Goal: Task Accomplishment & Management: Manage account settings

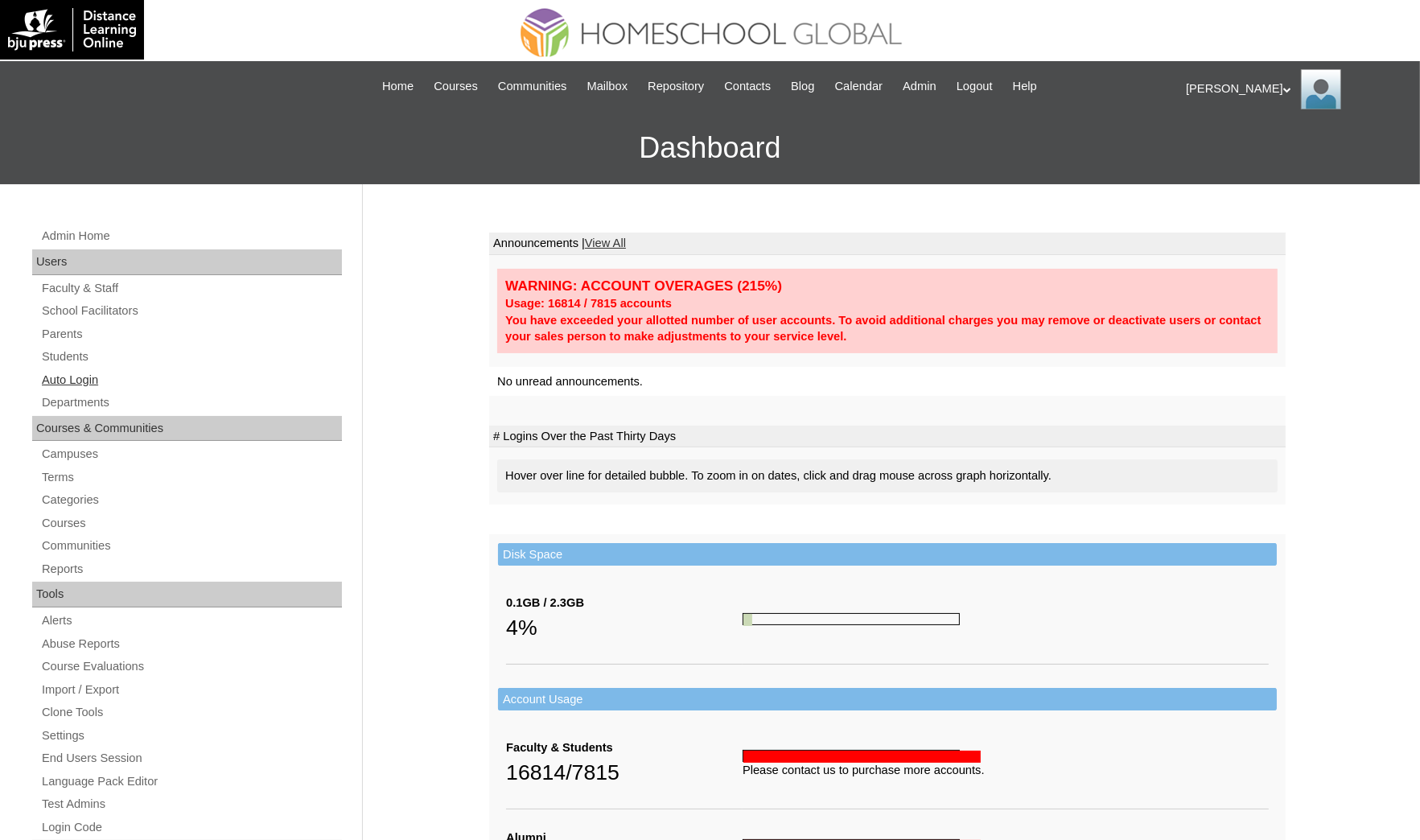
click at [144, 375] on link "Auto Login" at bounding box center [191, 380] width 301 height 20
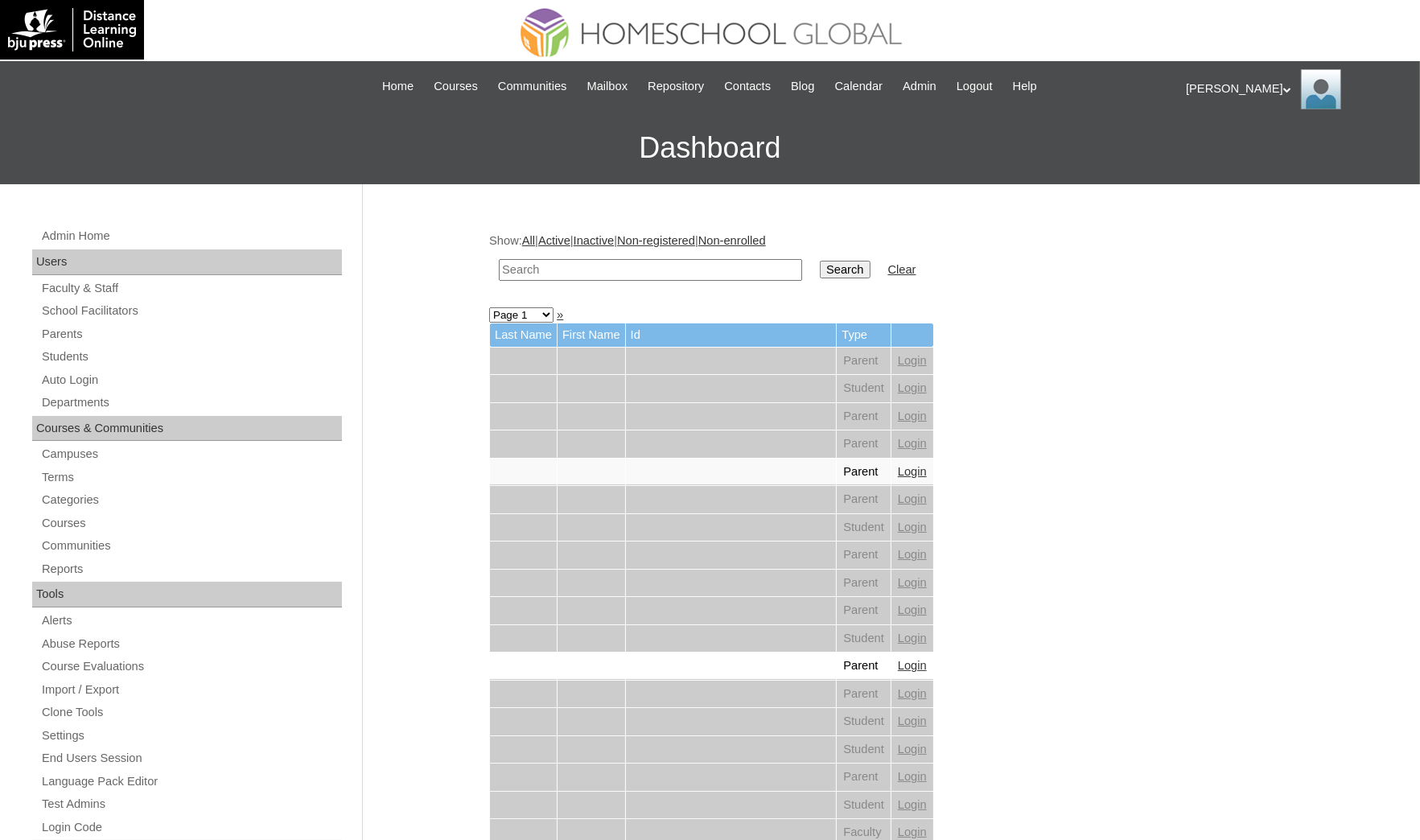
click at [631, 265] on input "text" at bounding box center [651, 270] width 303 height 22
paste input "Lorenzo Miguel"
type input "Lorenzo Miguel"
click at [820, 261] on input "Search" at bounding box center [845, 269] width 50 height 17
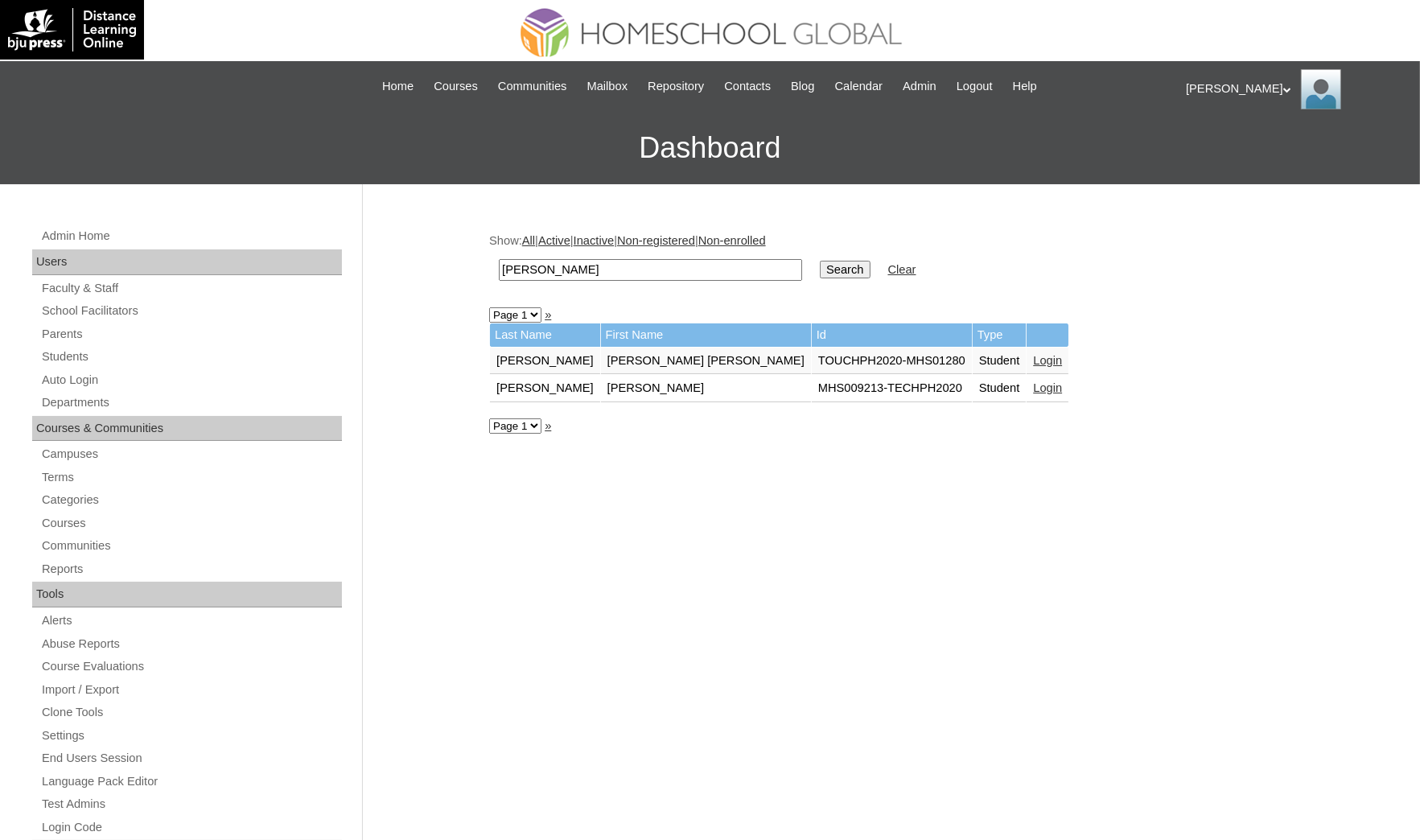
click at [1033, 384] on link "Login" at bounding box center [1048, 388] width 29 height 13
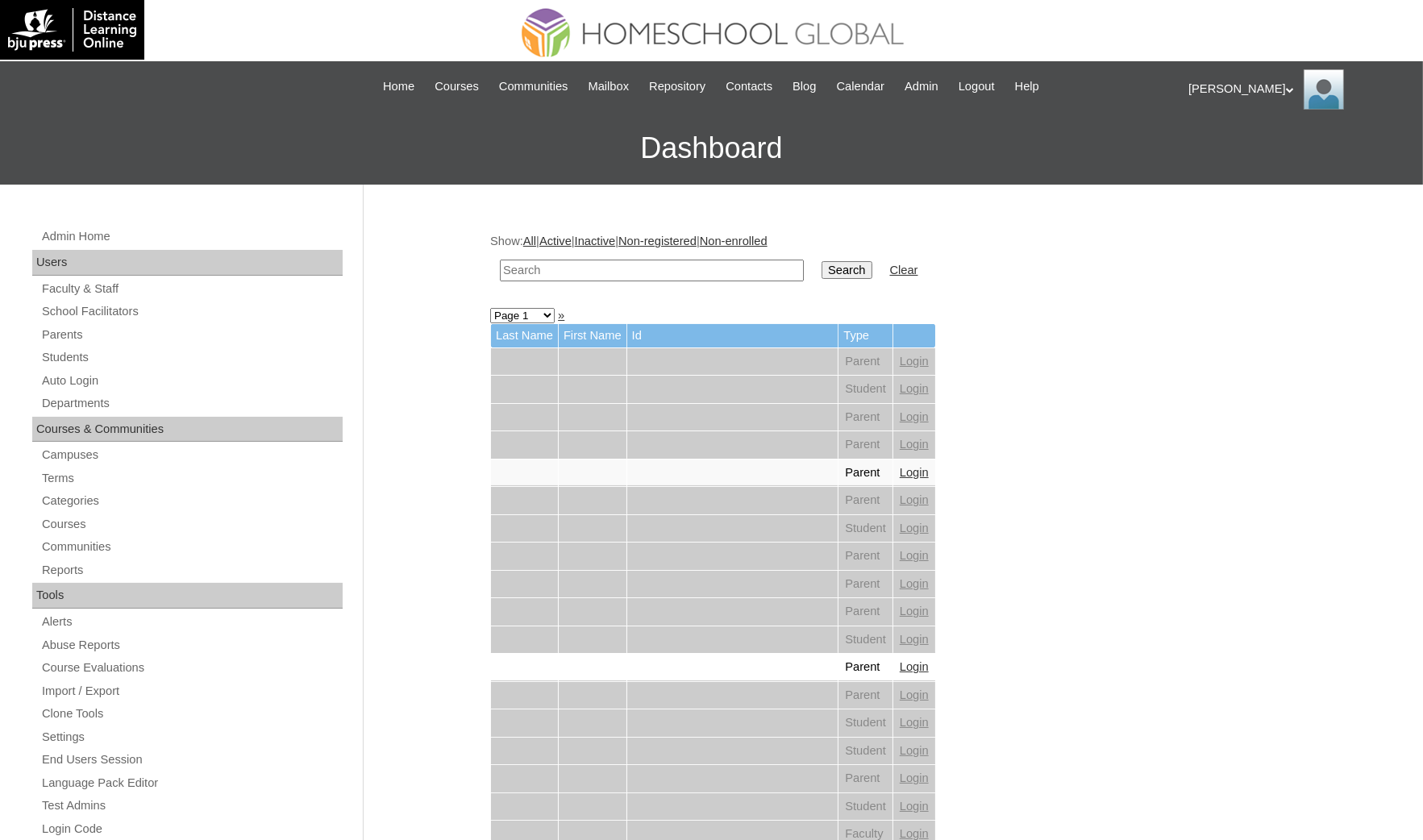
click at [520, 271] on input "text" at bounding box center [652, 271] width 304 height 22
paste input "Sabrina Ezra"
type input "[PERSON_NAME] [PERSON_NAME]"
click at [822, 262] on input "Search" at bounding box center [846, 270] width 50 height 18
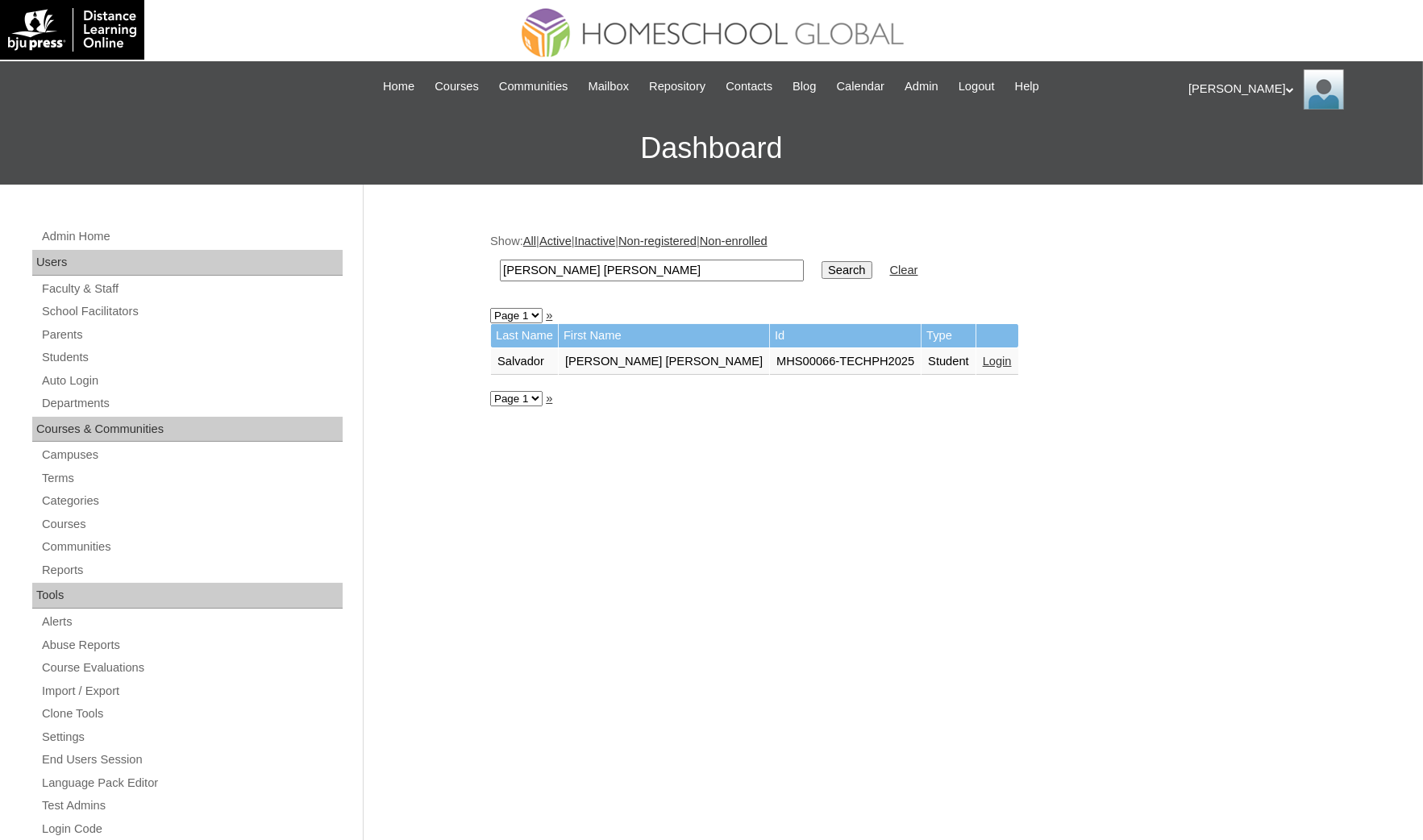
click at [9, 626] on div "Admin Home Users Faculty & Staff School Facilitators Parents Students Auto Logi…" at bounding box center [711, 740] width 1423 height 1112
click at [983, 355] on link "Login" at bounding box center [997, 361] width 29 height 13
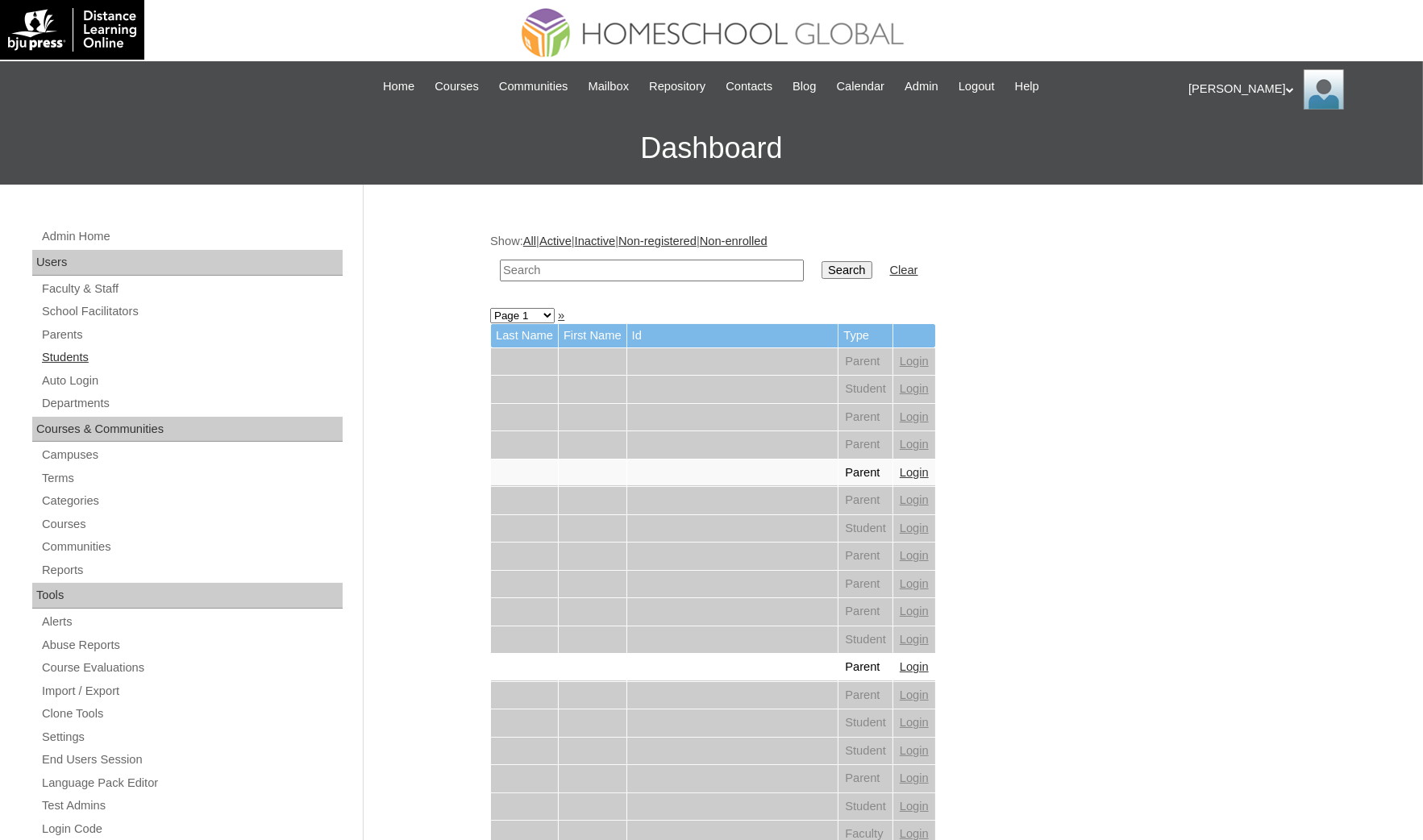
click at [87, 356] on link "Students" at bounding box center [192, 357] width 302 height 20
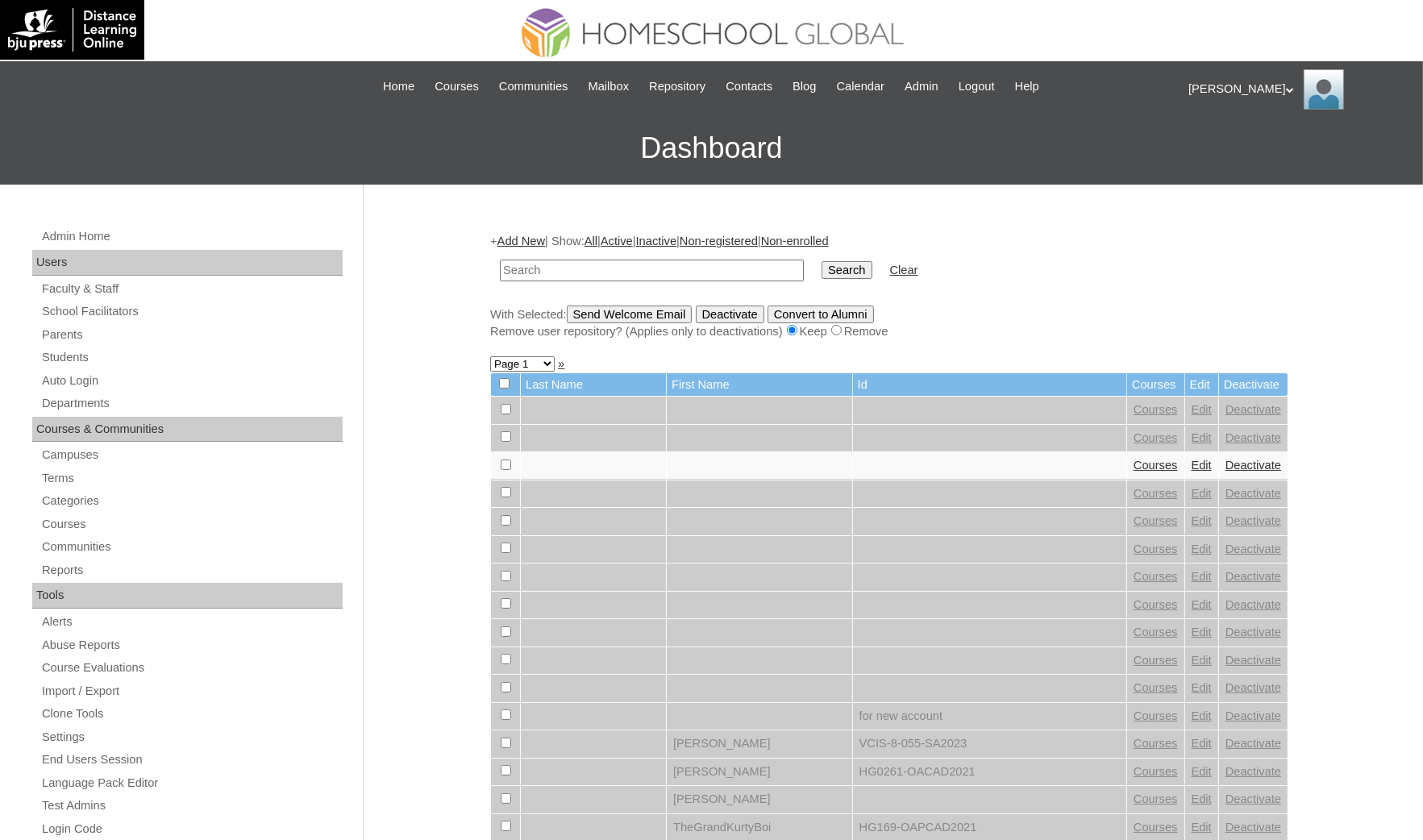
click at [599, 270] on input "text" at bounding box center [652, 271] width 304 height 22
type input "[PERSON_NAME] [PERSON_NAME]"
click at [822, 262] on input "Search" at bounding box center [846, 270] width 50 height 18
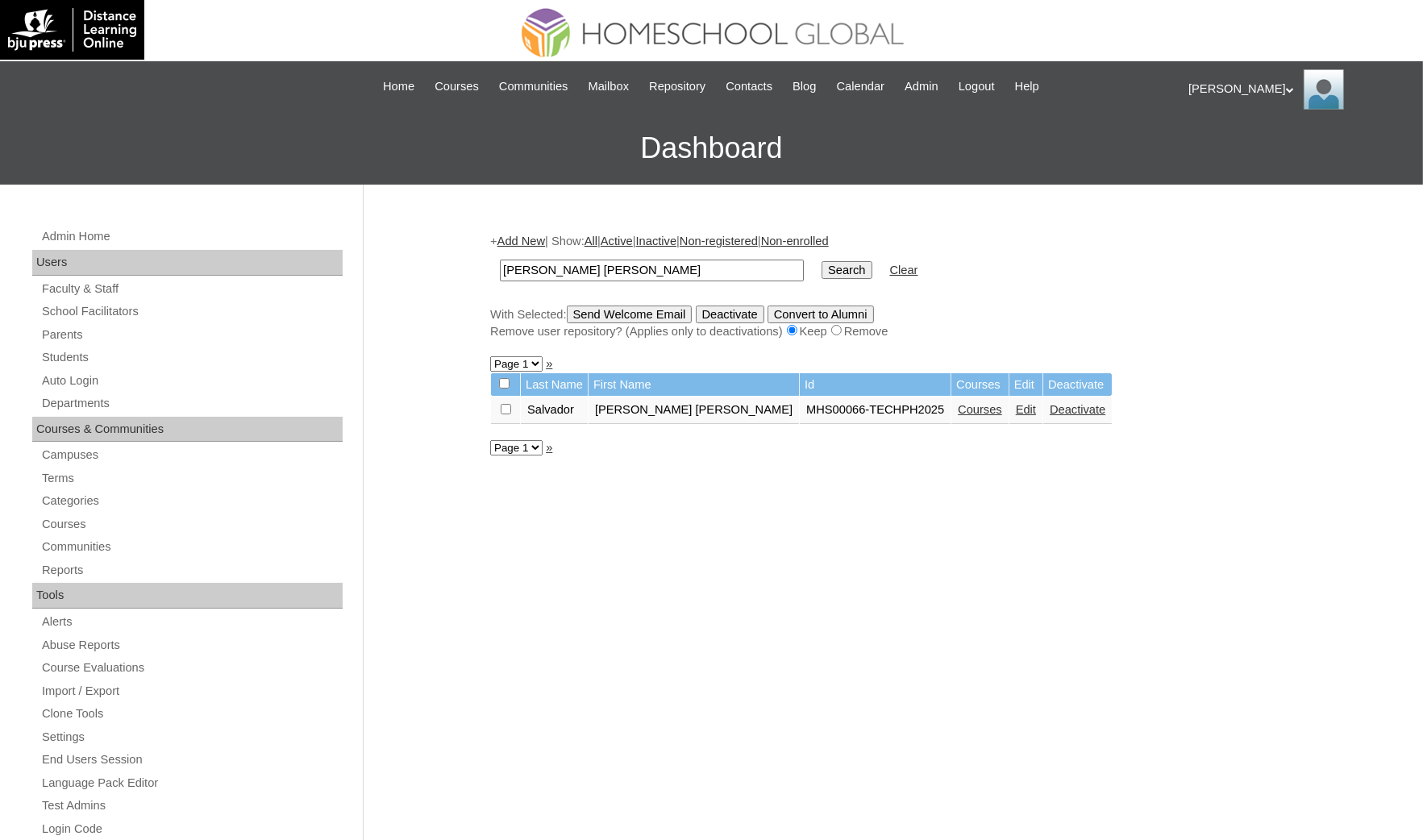
click at [958, 404] on link "Courses" at bounding box center [980, 410] width 44 height 13
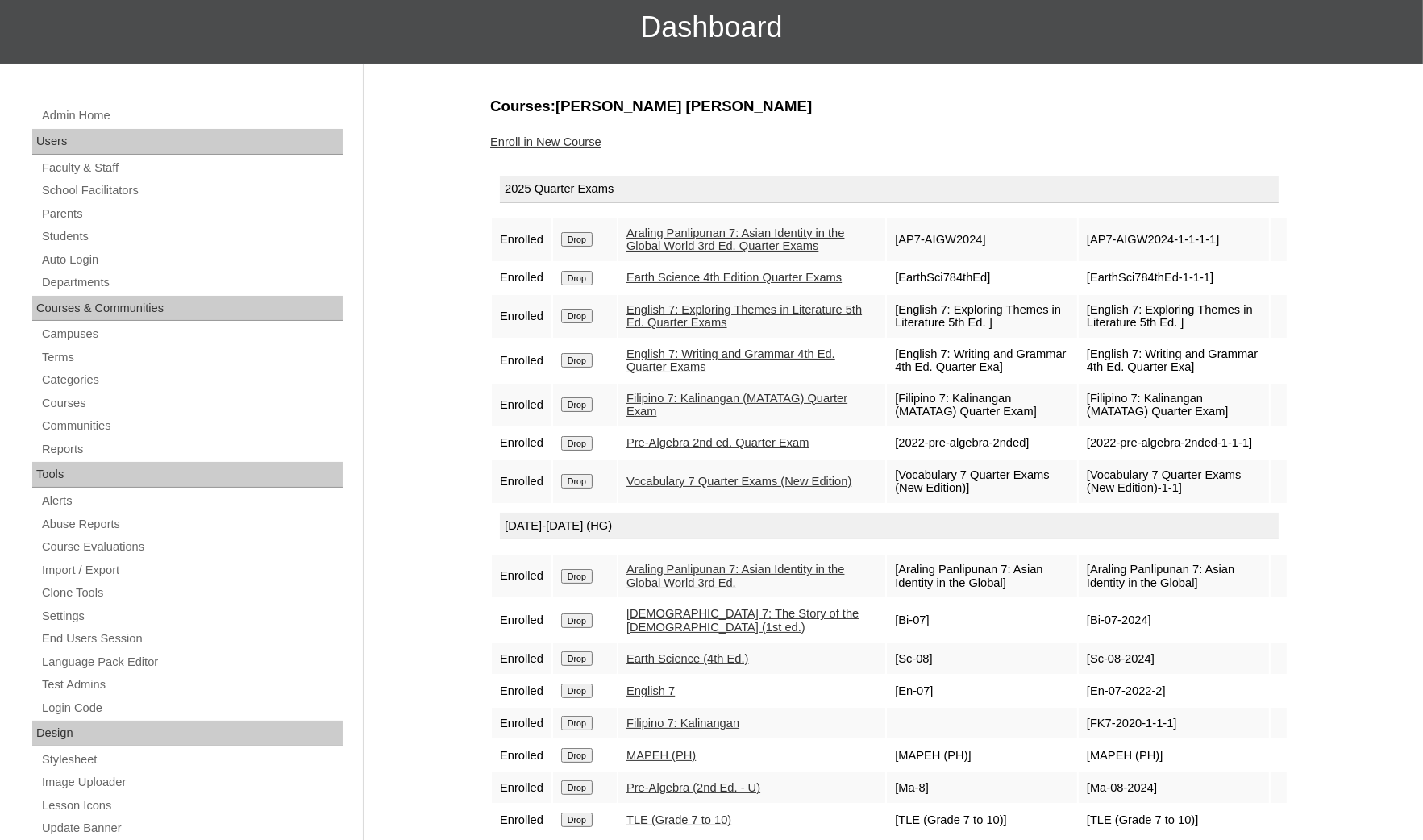
scroll to position [242, 0]
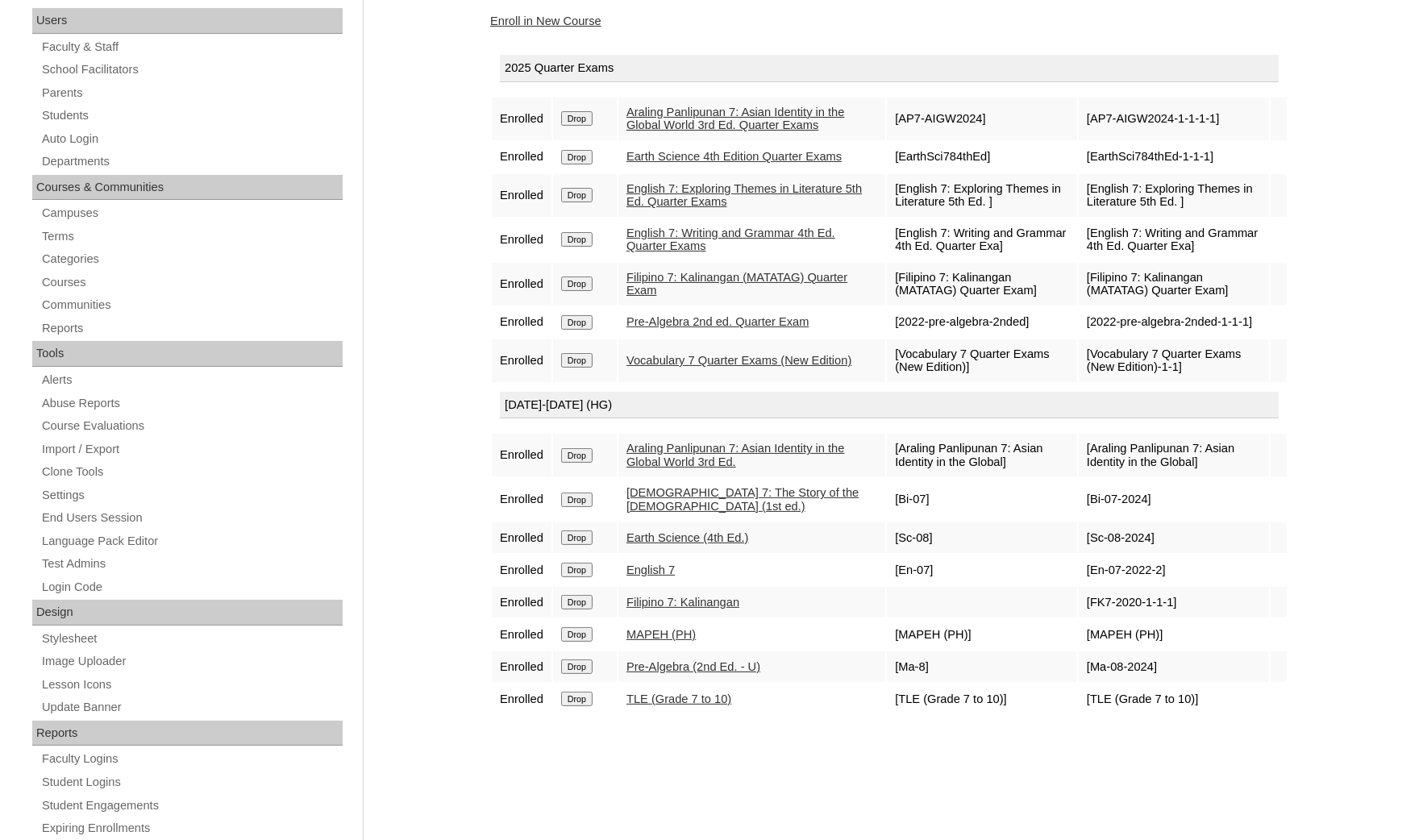
drag, startPoint x: 579, startPoint y: 589, endPoint x: 828, endPoint y: 81, distance: 565.7
click at [579, 595] on input "Drop" at bounding box center [577, 602] width 31 height 15
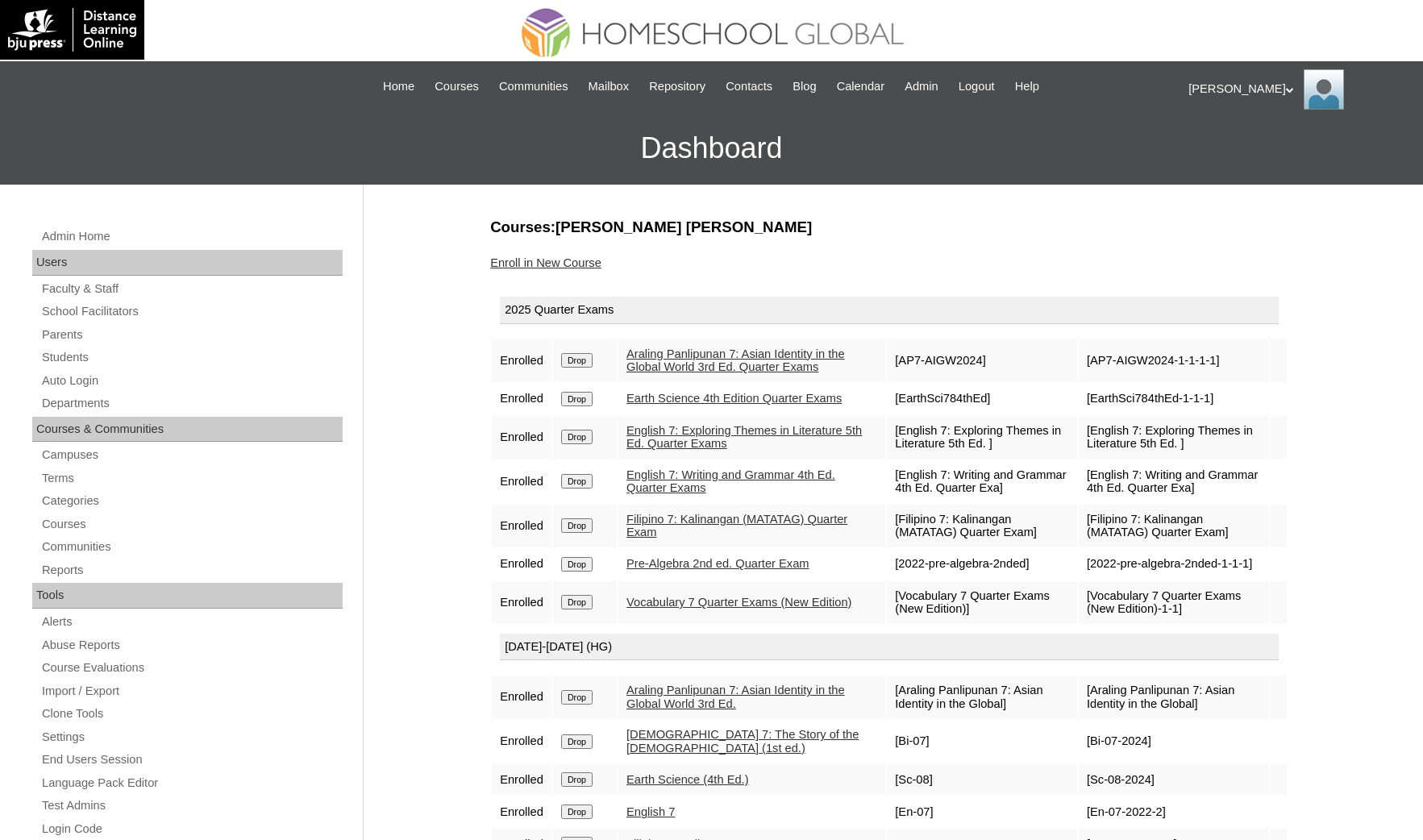
scroll to position [239, 0]
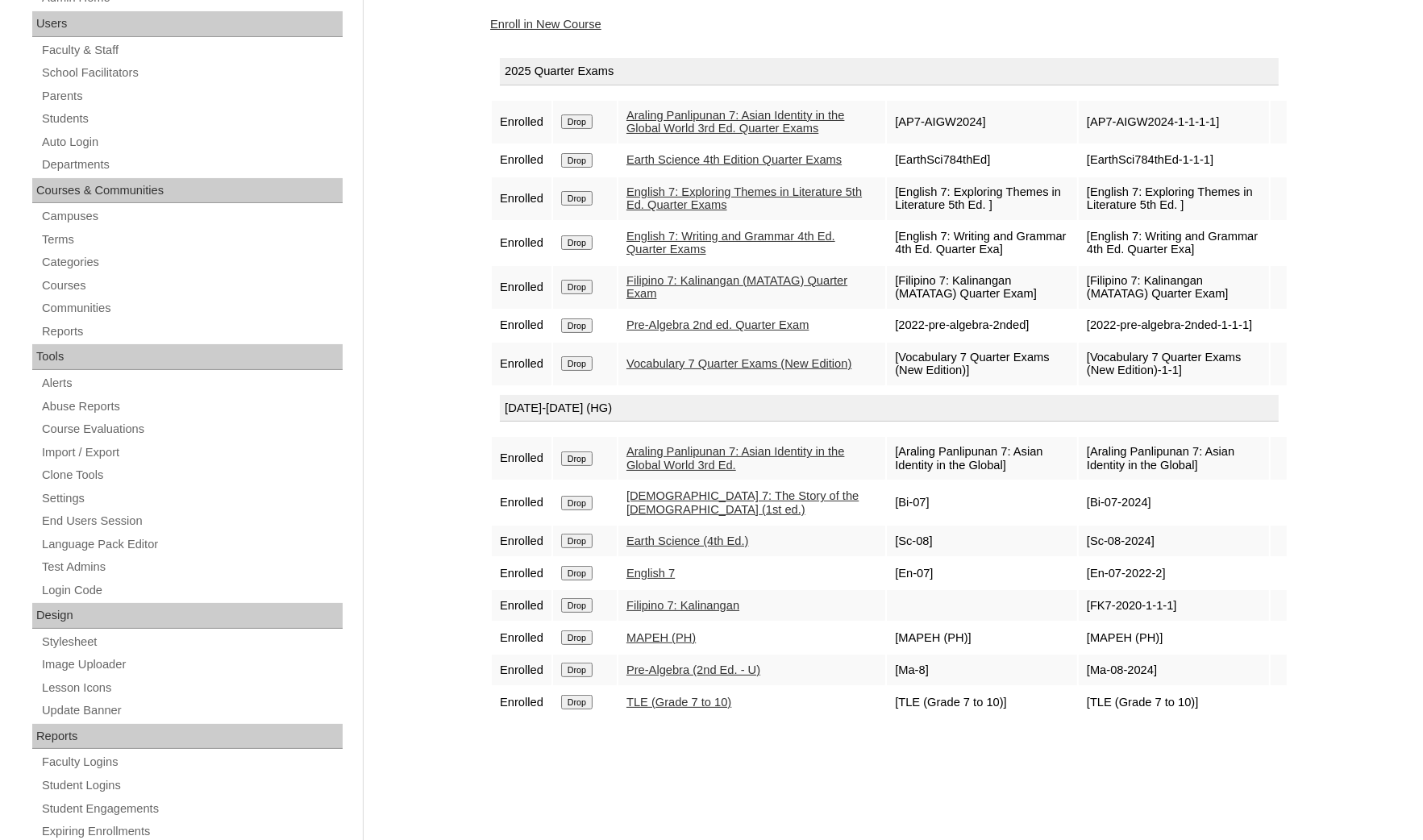
click at [587, 598] on input "Drop" at bounding box center [577, 605] width 31 height 15
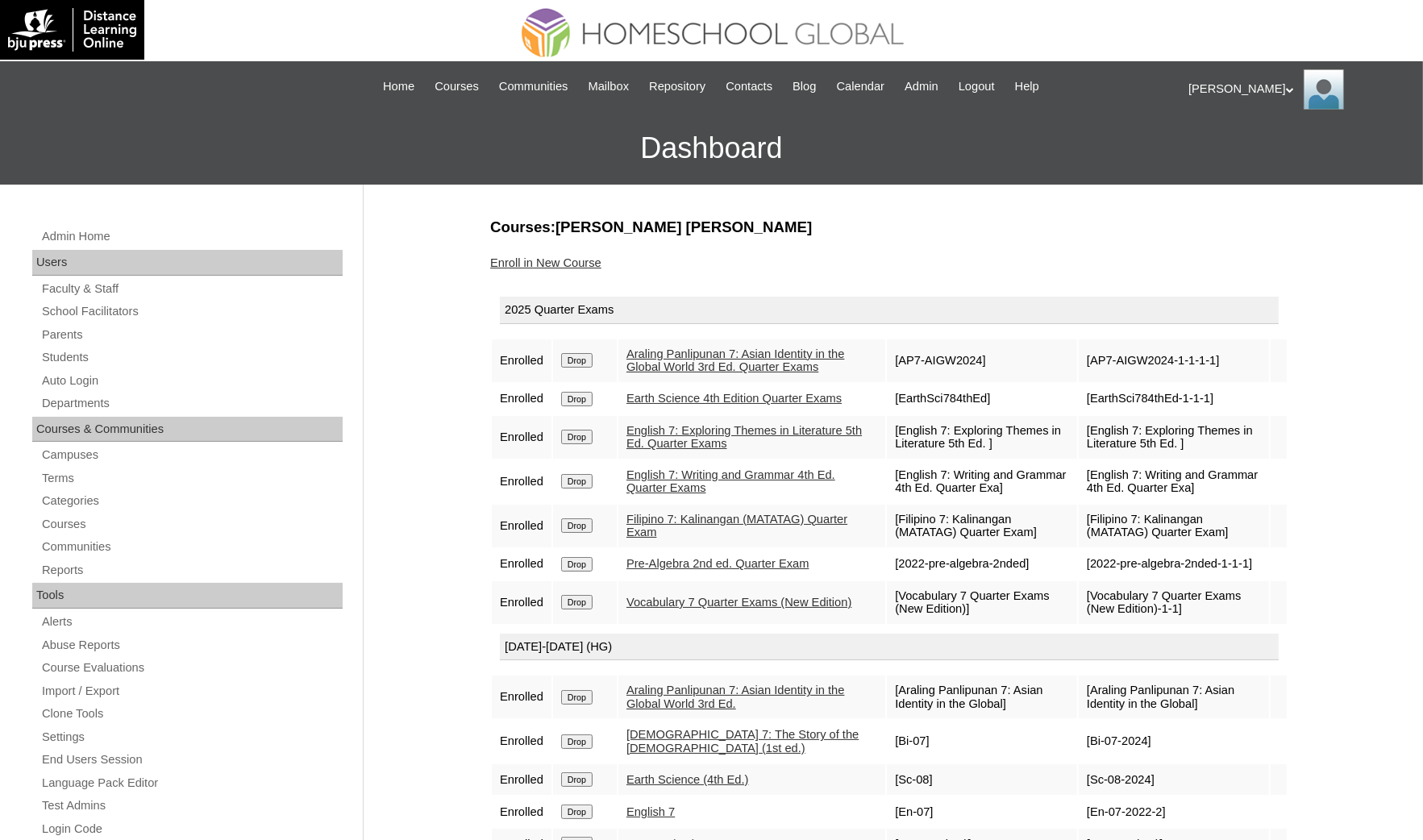
click at [531, 262] on link "Enroll in New Course" at bounding box center [545, 262] width 111 height 13
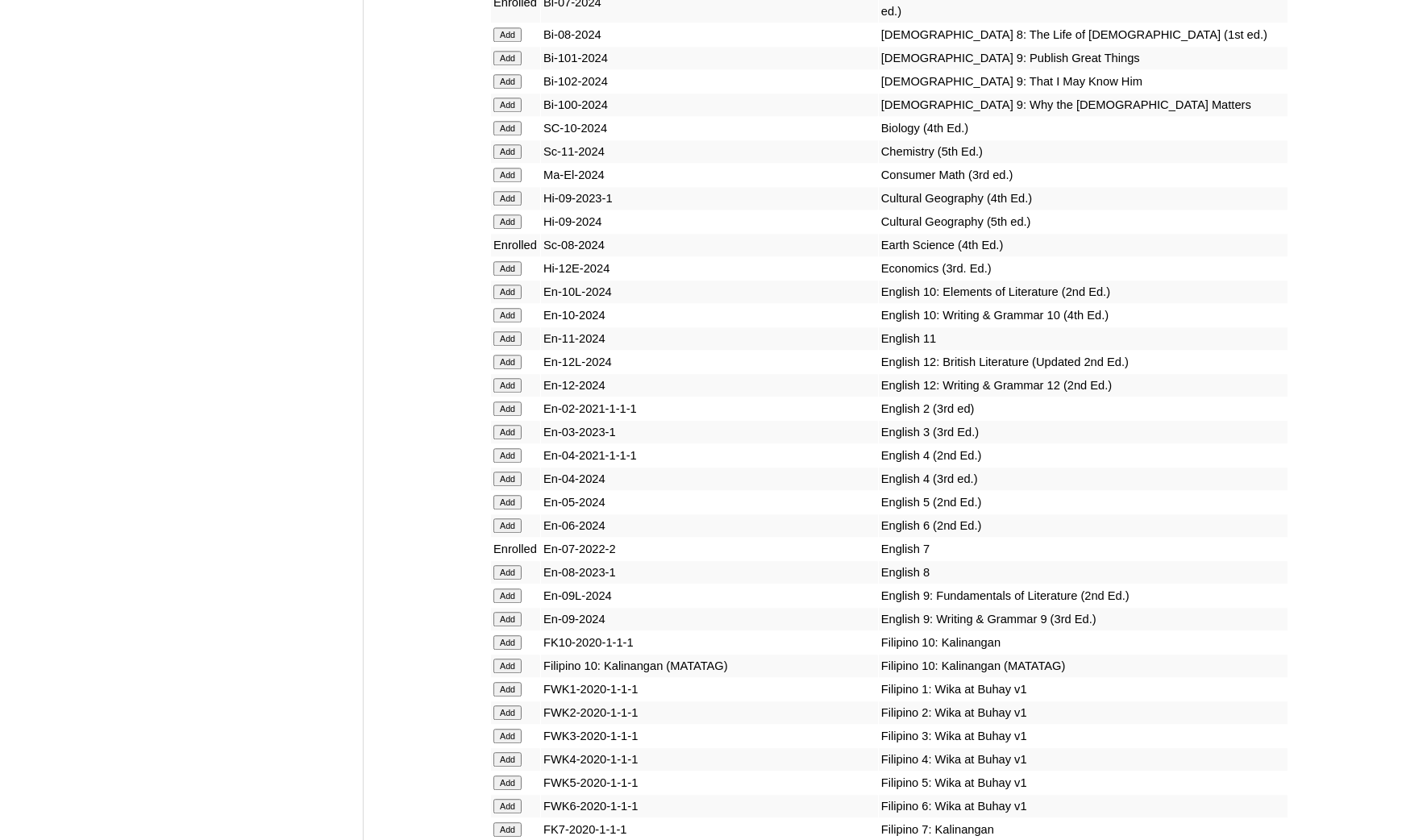
scroll to position [4976, 0]
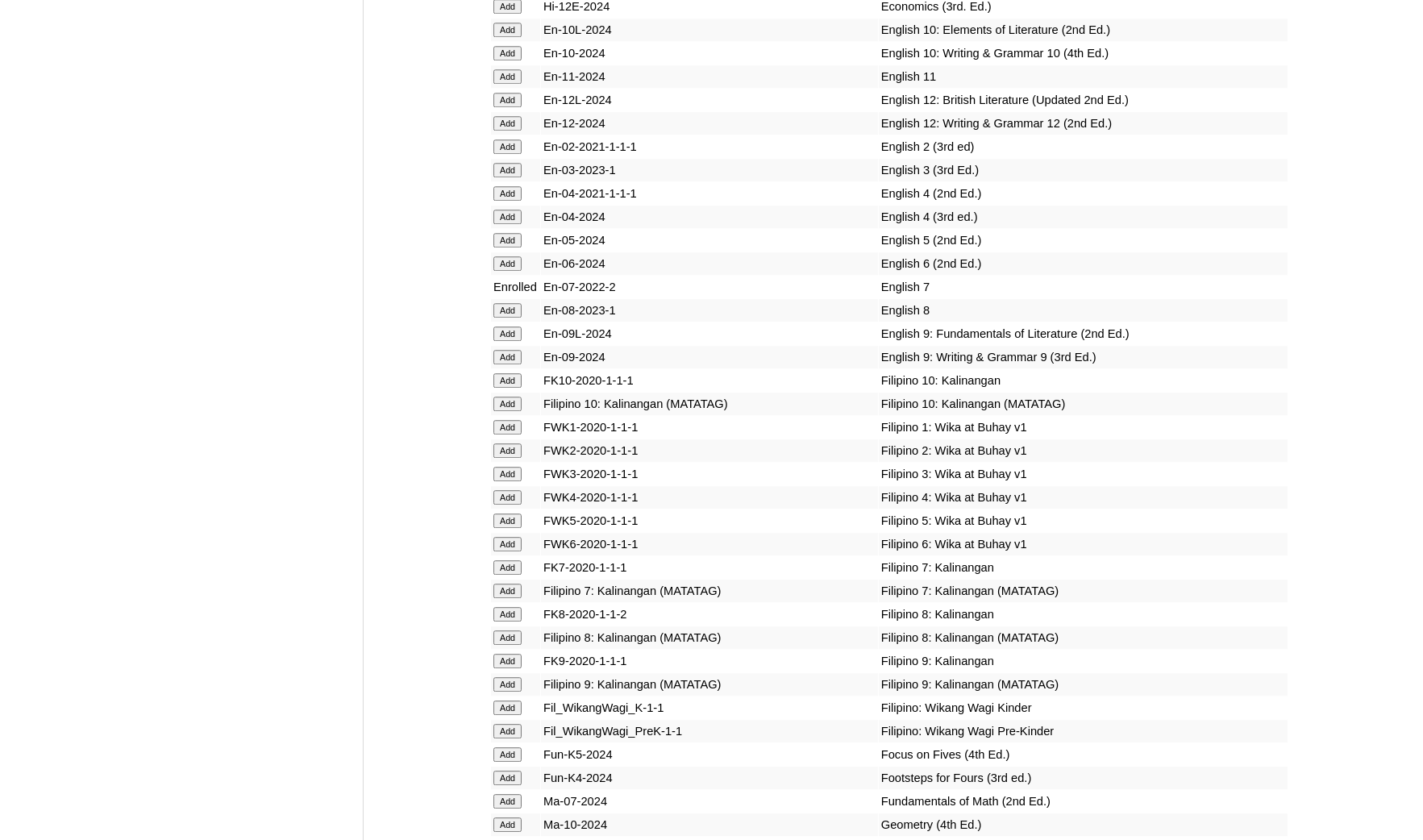
click at [516, 584] on input "Add" at bounding box center [507, 591] width 29 height 15
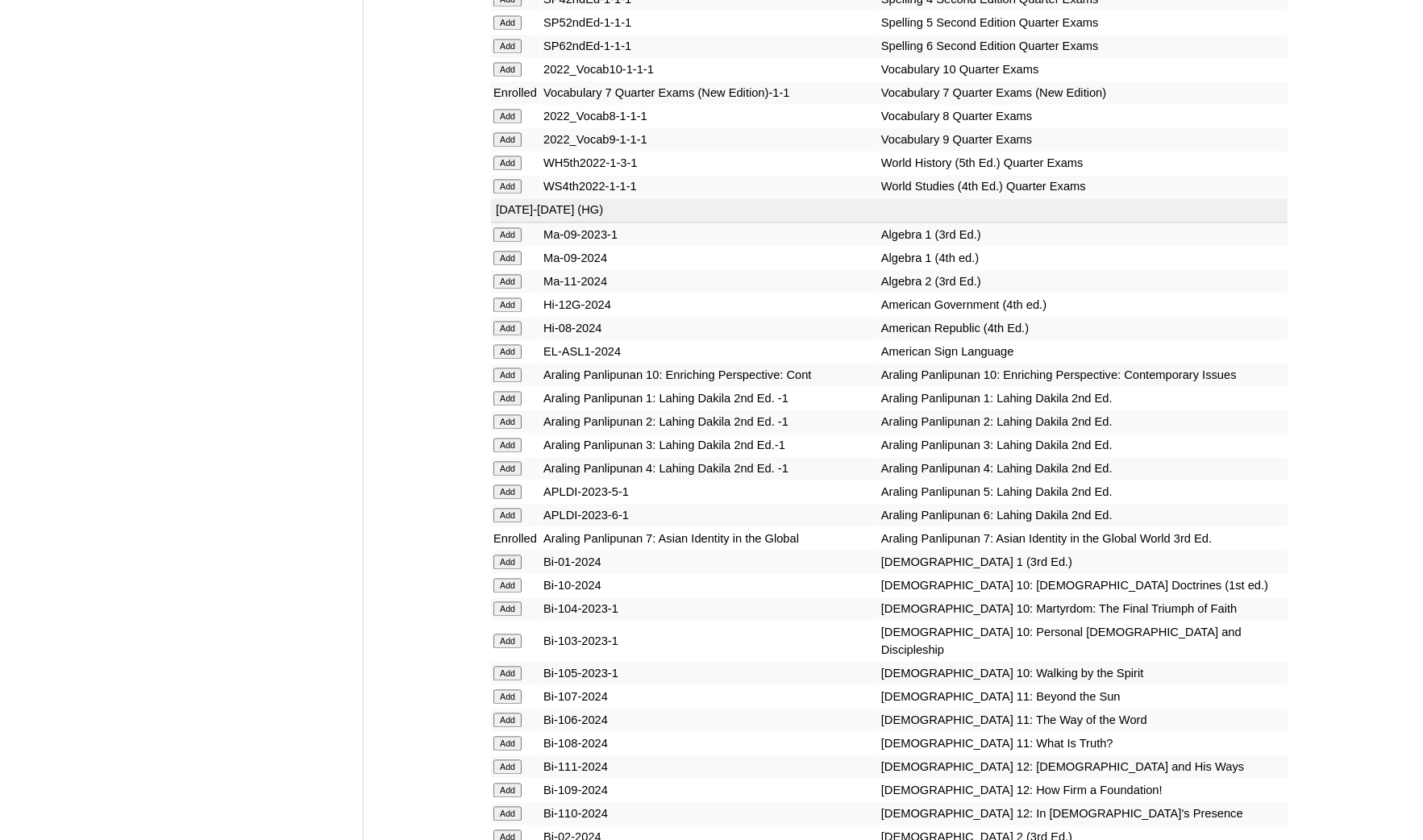
scroll to position [3644, 0]
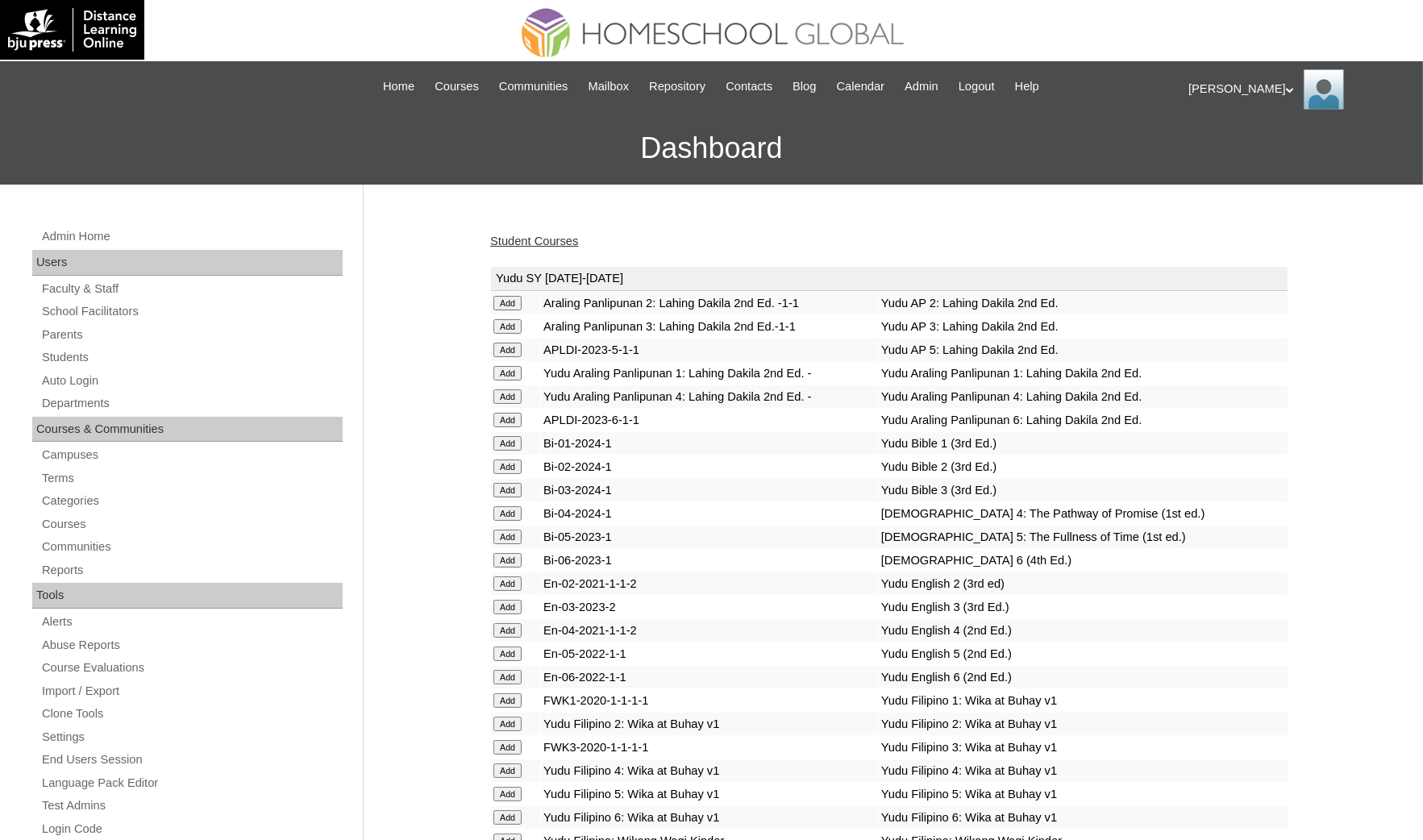
click at [530, 243] on link "Student Courses" at bounding box center [533, 241] width 87 height 13
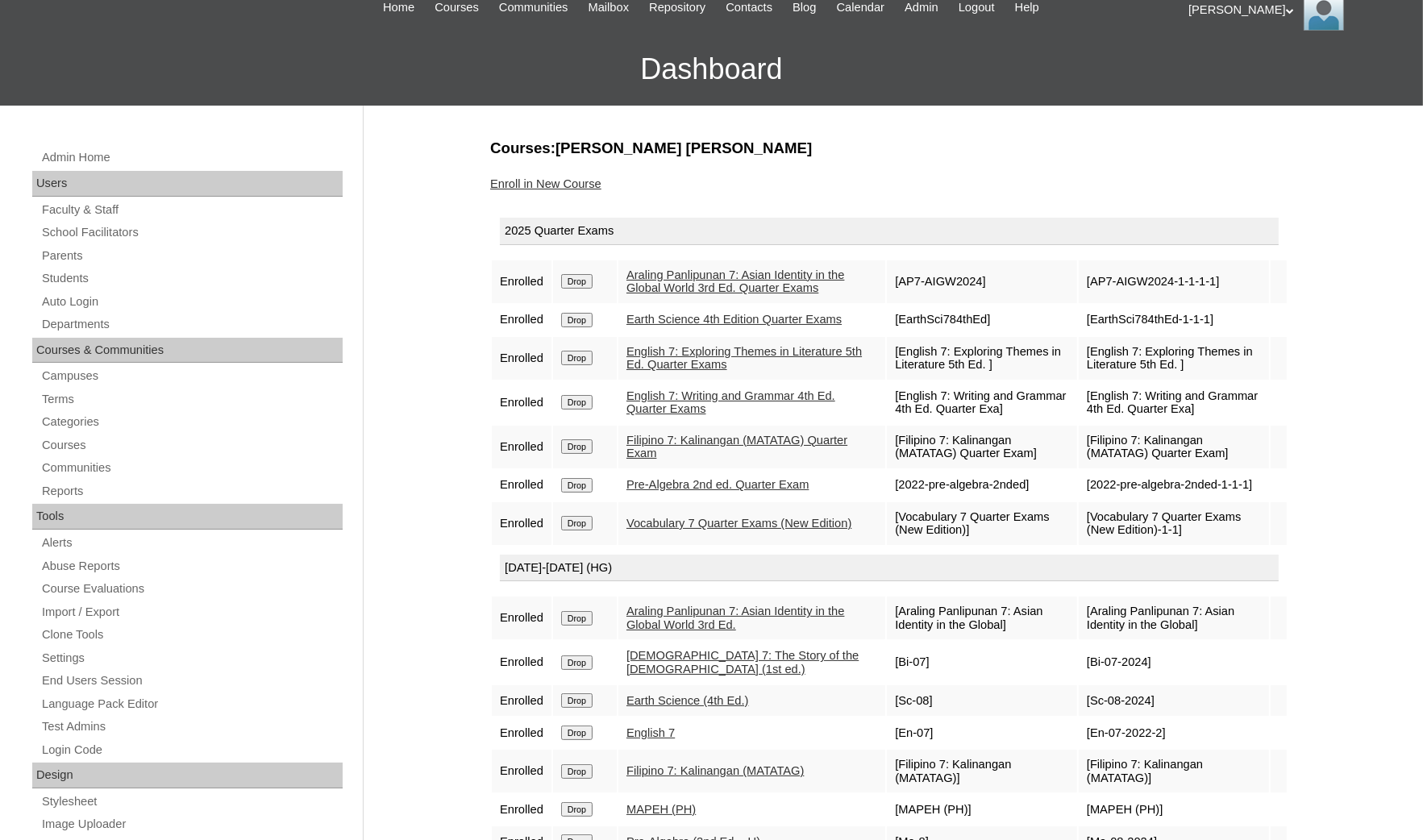
scroll to position [121, 0]
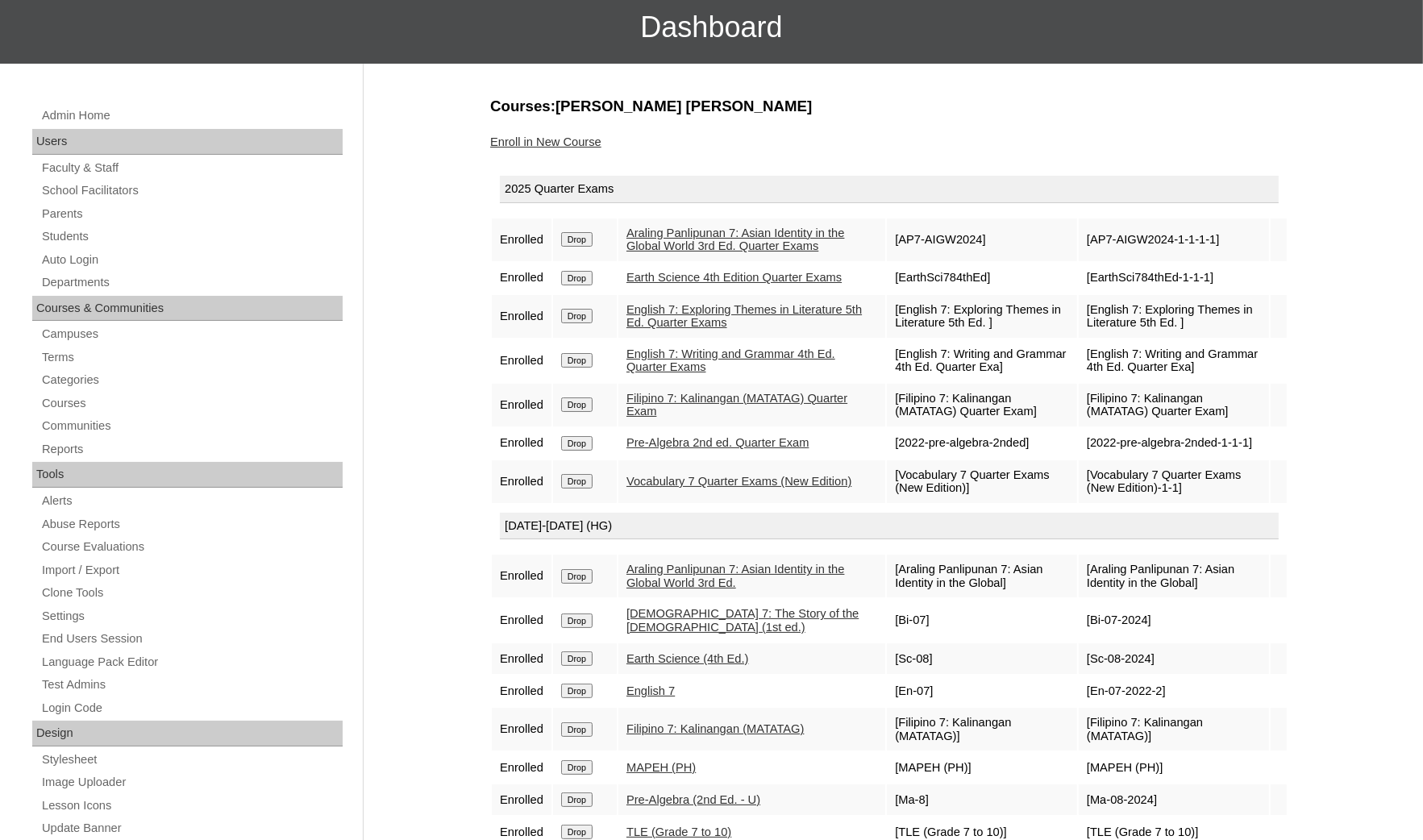
click at [9, 550] on div "Admin Home Users Faculty & Staff School Facilitators Parents Students Auto Logi…" at bounding box center [711, 619] width 1423 height 1112
click at [9, 546] on div "Admin Home Users Faculty & Staff School Facilitators Parents Students Auto Logi…" at bounding box center [711, 619] width 1423 height 1112
